Goal: Task Accomplishment & Management: Use online tool/utility

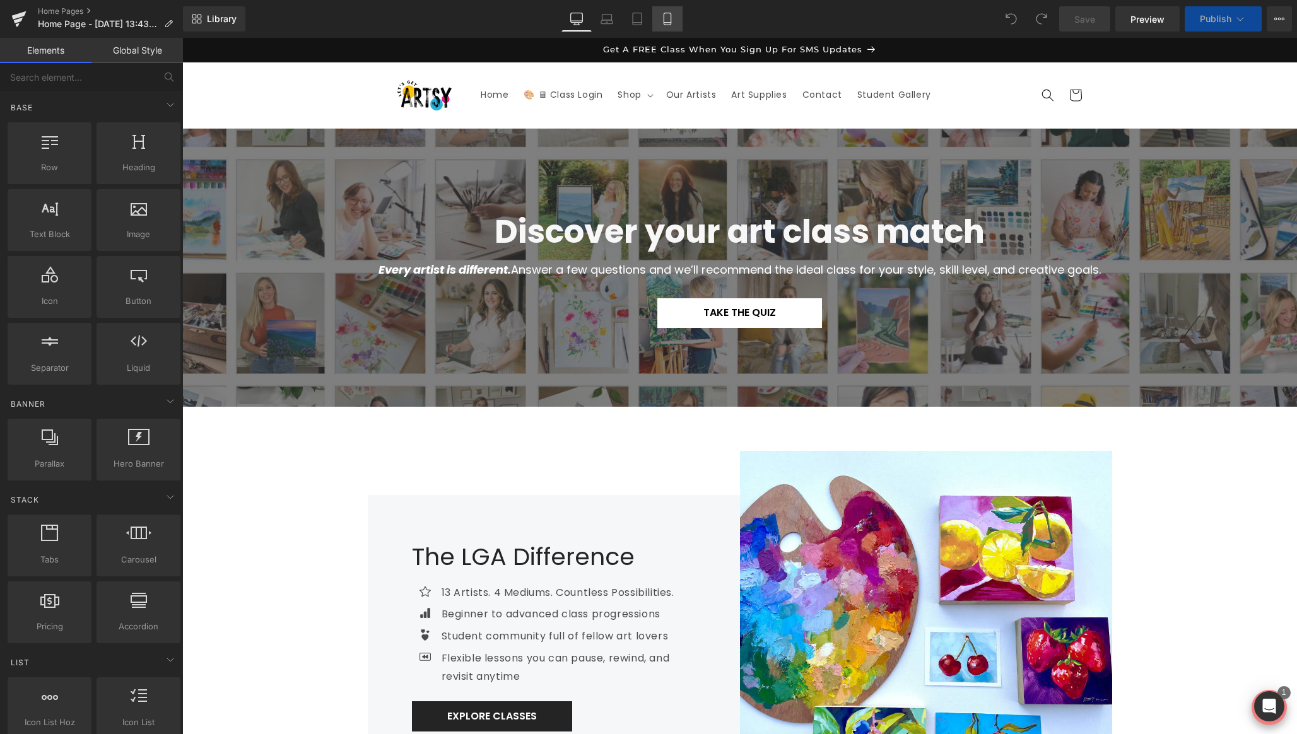
click at [668, 19] on icon at bounding box center [667, 19] width 13 height 13
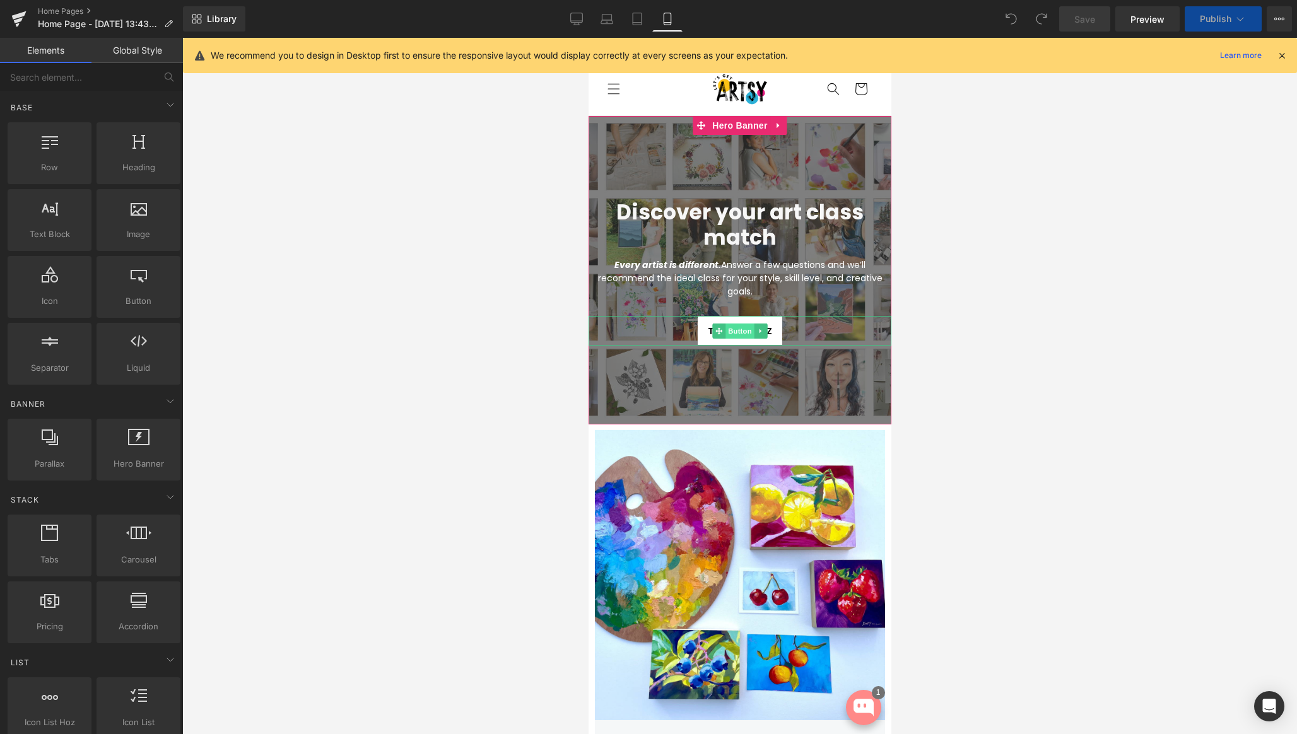
click at [739, 332] on span "Button" at bounding box center [739, 331] width 29 height 15
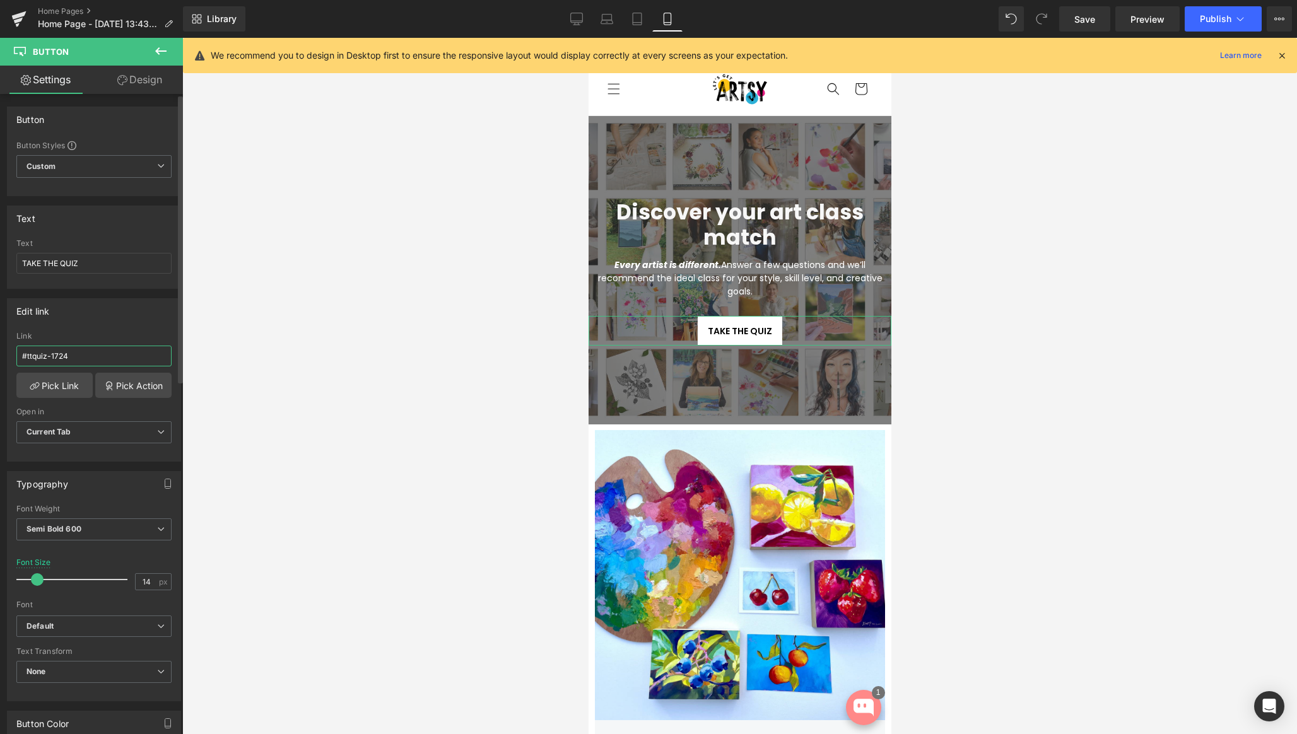
click at [98, 356] on input "#ttquiz-1724" at bounding box center [93, 356] width 155 height 21
paste input "[URL][DOMAIN_NAME]"
type input "[URL][DOMAIN_NAME]"
click at [126, 327] on div "Edit link #ttquiz-1724 Link [URL][DOMAIN_NAME] Pick Link Pick Action Current Ta…" at bounding box center [94, 379] width 174 height 163
click at [1088, 20] on span "Save" at bounding box center [1084, 19] width 21 height 13
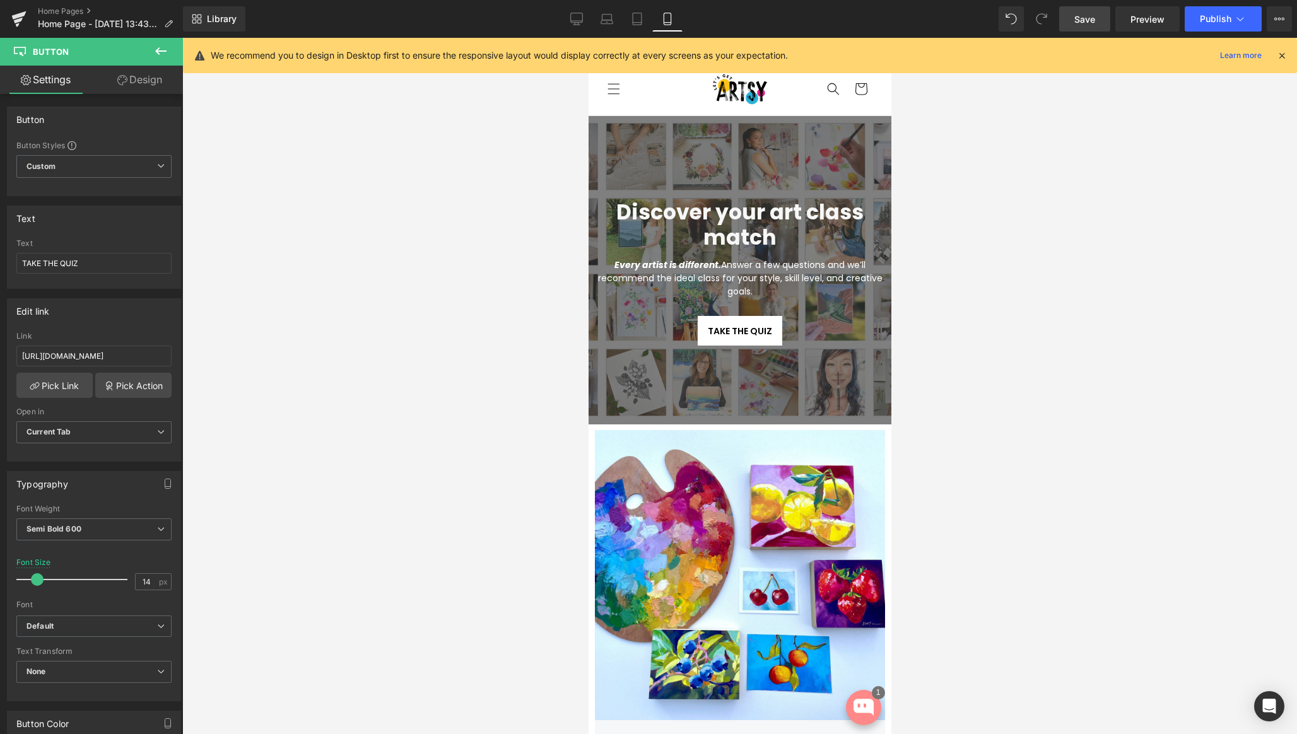
click at [1079, 23] on span "Save" at bounding box center [1084, 19] width 21 height 13
click at [61, 380] on link "Pick Link" at bounding box center [54, 385] width 76 height 25
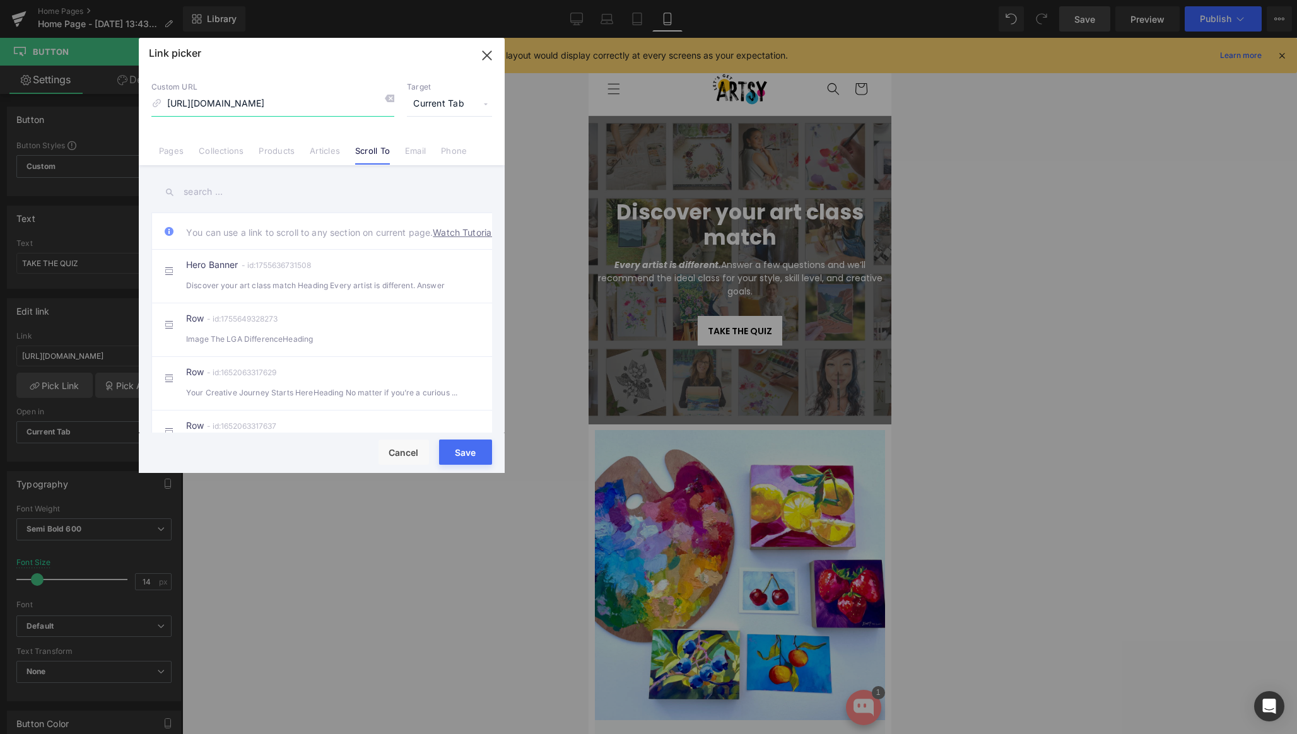
drag, startPoint x: 275, startPoint y: 105, endPoint x: 172, endPoint y: 104, distance: 103.4
click at [172, 104] on input "[URL][DOMAIN_NAME]" at bounding box center [272, 104] width 243 height 24
click at [298, 103] on input "[URL][DOMAIN_NAME]" at bounding box center [272, 104] width 243 height 24
drag, startPoint x: 269, startPoint y: 104, endPoint x: 165, endPoint y: 107, distance: 104.8
click at [165, 107] on input "[URL][DOMAIN_NAME]" at bounding box center [272, 104] width 243 height 24
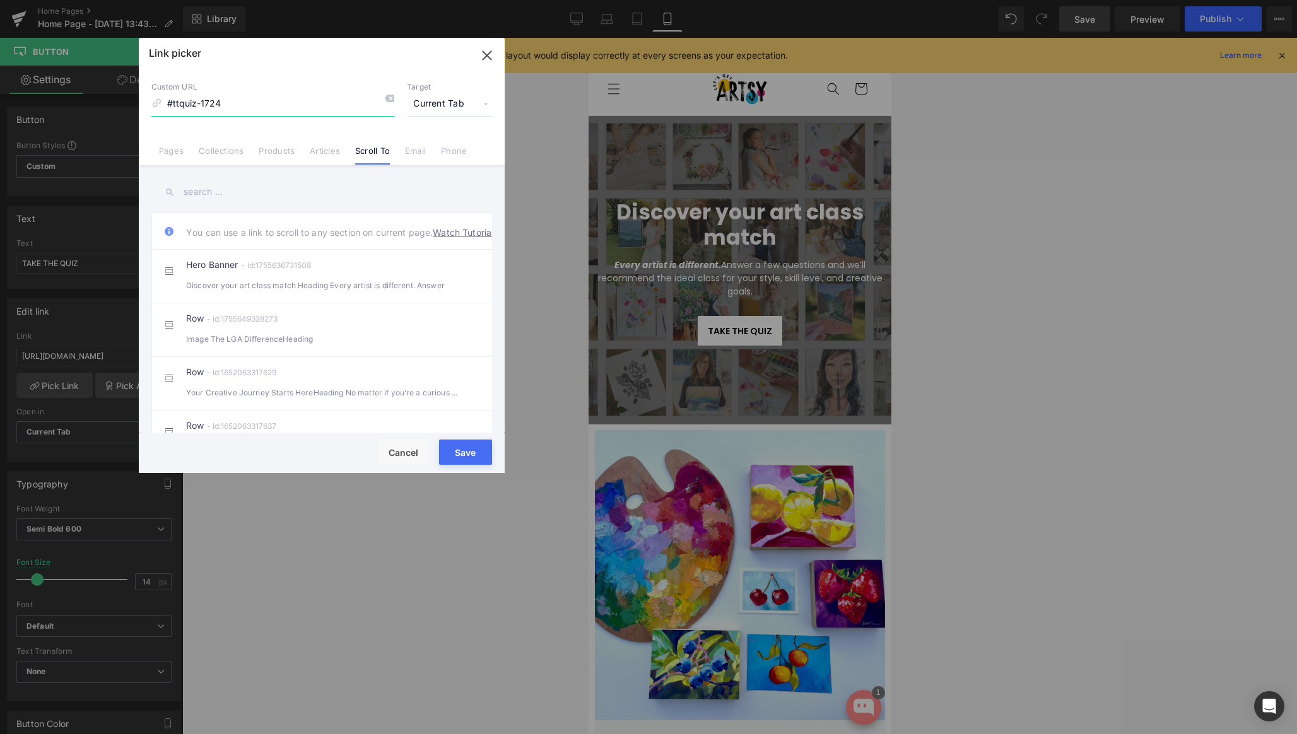
click at [297, 108] on input "#ttquiz-1724" at bounding box center [272, 104] width 243 height 24
type input "#ttquiz-1724"
click at [389, 100] on icon at bounding box center [389, 98] width 10 height 10
click at [325, 105] on input "#ttquiz-1724" at bounding box center [272, 104] width 243 height 24
click at [170, 154] on link "Pages" at bounding box center [171, 155] width 25 height 19
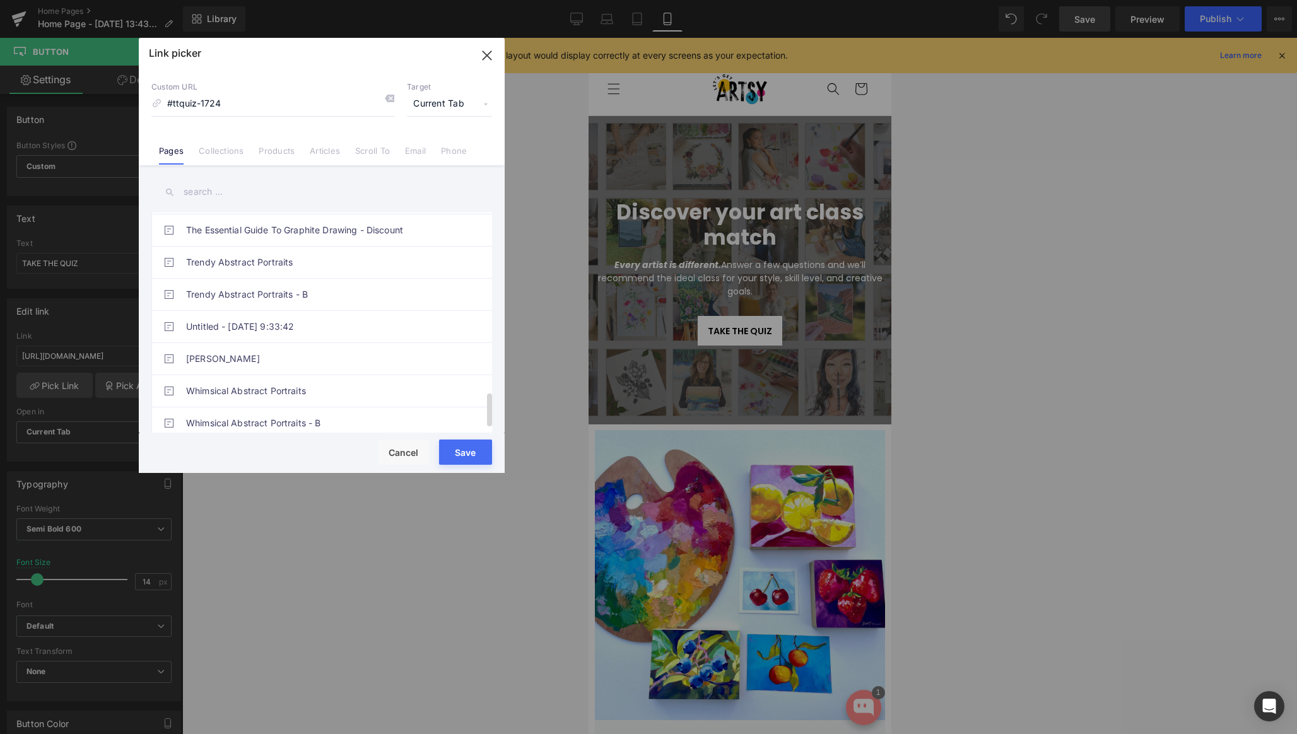
scroll to position [1201, 0]
click at [268, 105] on input "#ttquiz-1724" at bounding box center [272, 104] width 243 height 24
paste input "[URL][DOMAIN_NAME]"
type input "[URL][DOMAIN_NAME]"
click at [469, 454] on button "Save" at bounding box center [465, 452] width 53 height 25
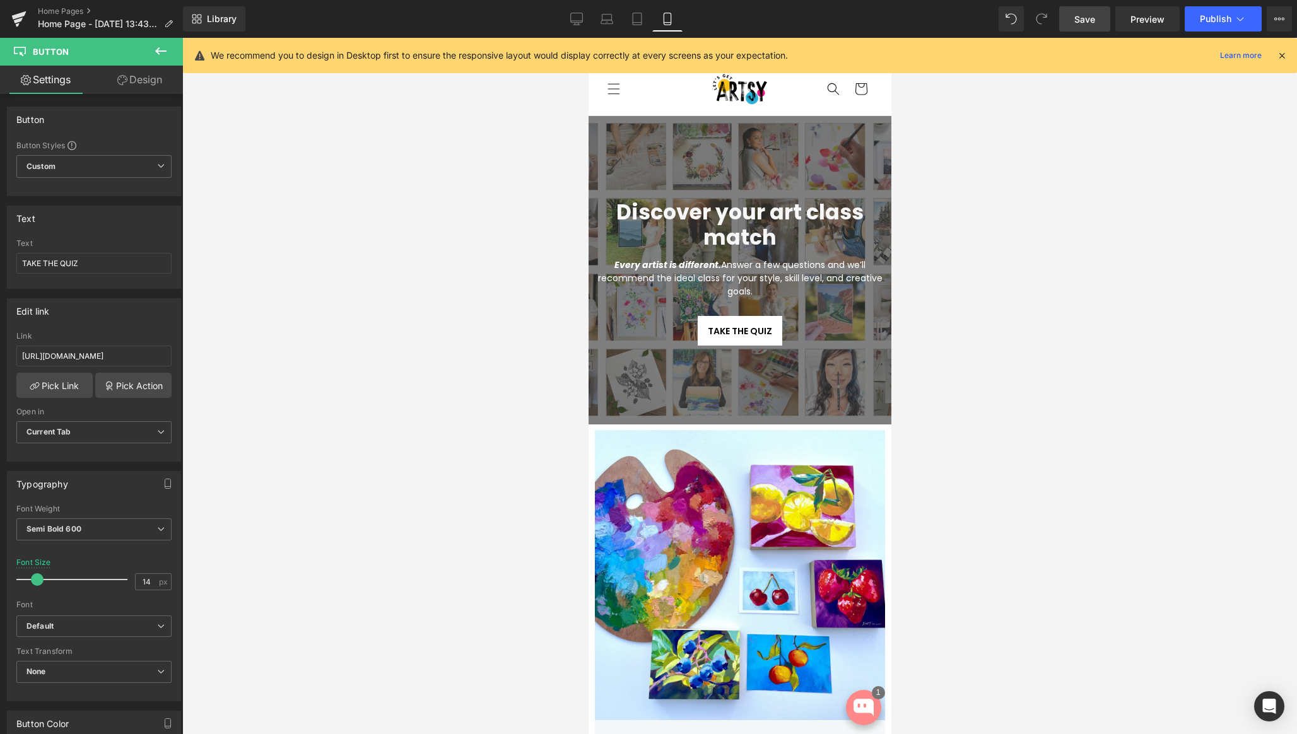
click at [1092, 15] on span "Save" at bounding box center [1084, 19] width 21 height 13
click at [1225, 23] on span "Publish" at bounding box center [1216, 19] width 32 height 10
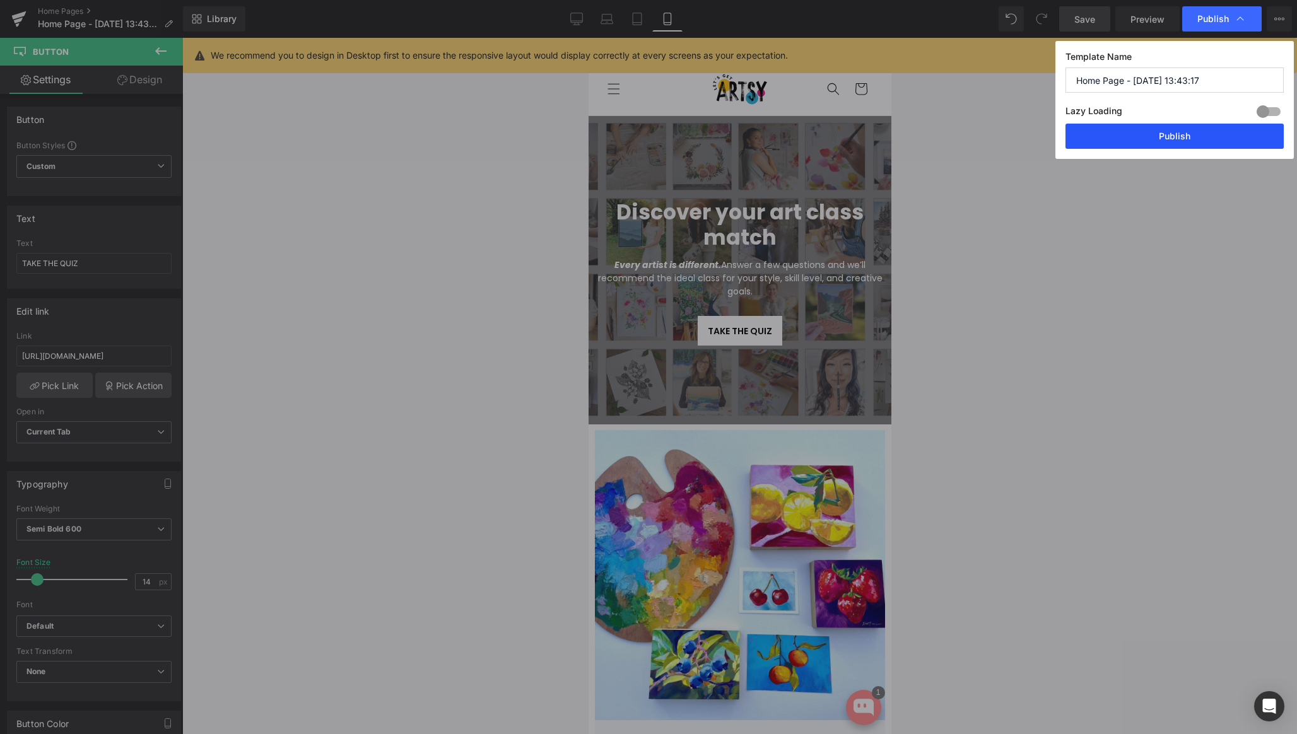
click at [1193, 138] on button "Publish" at bounding box center [1174, 136] width 218 height 25
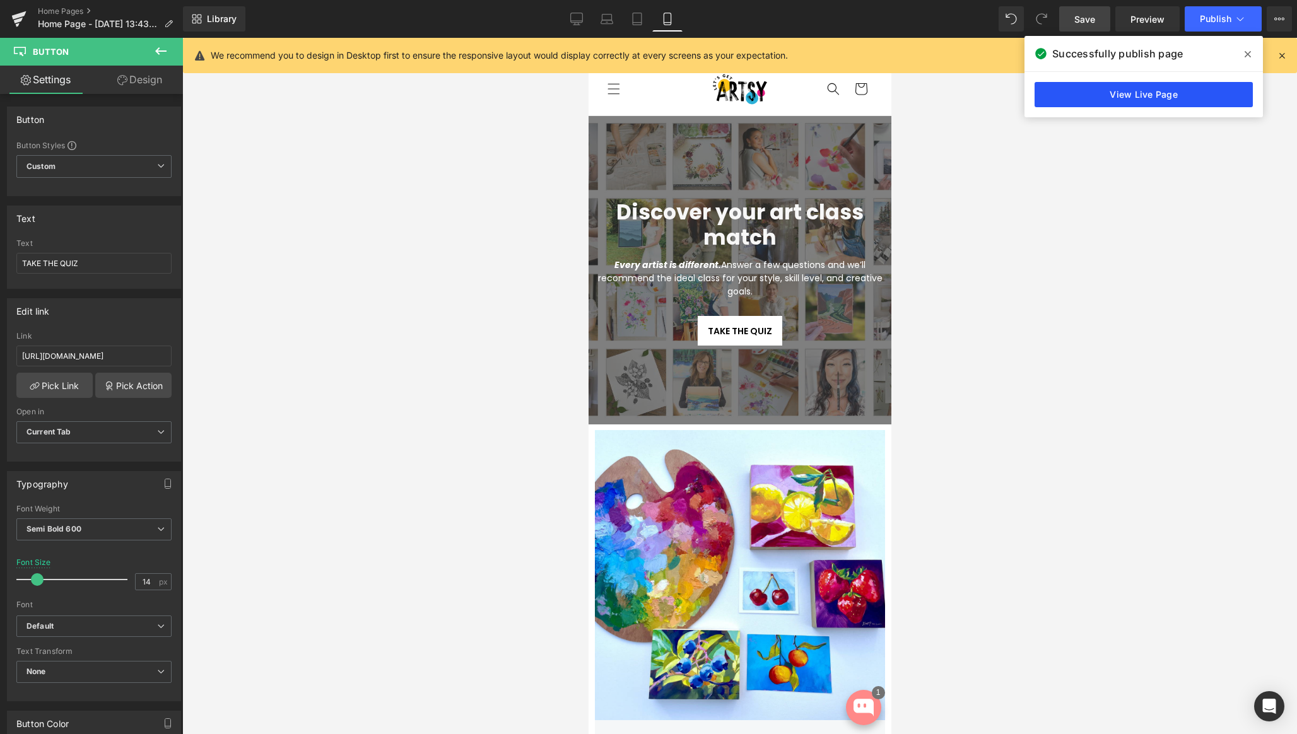
click at [1131, 90] on link "View Live Page" at bounding box center [1143, 94] width 218 height 25
